Goal: Navigation & Orientation: Go to known website

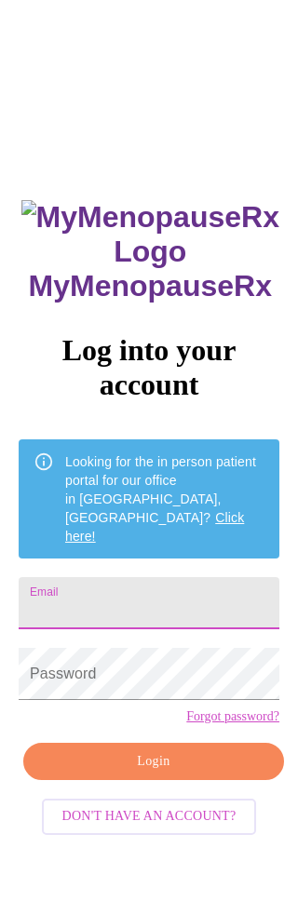
scroll to position [11, 0]
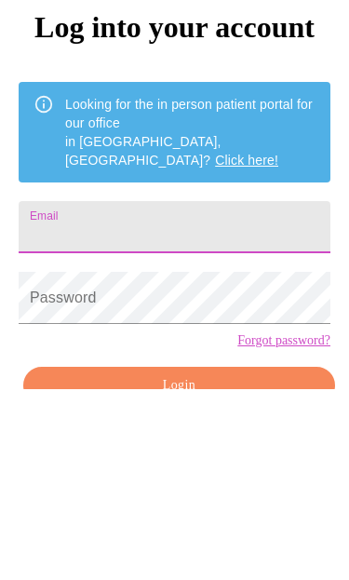
scroll to position [164, 0]
